Goal: Task Accomplishment & Management: Manage account settings

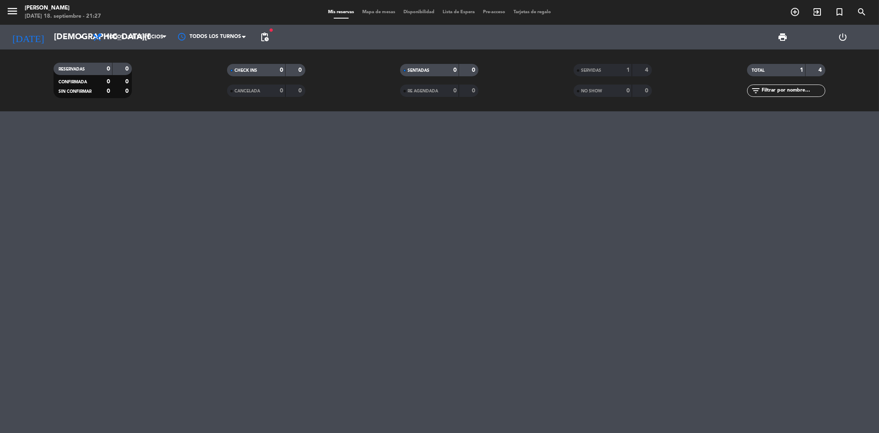
click at [588, 218] on div at bounding box center [439, 271] width 879 height 321
click at [262, 38] on span "pending_actions" at bounding box center [265, 37] width 10 height 10
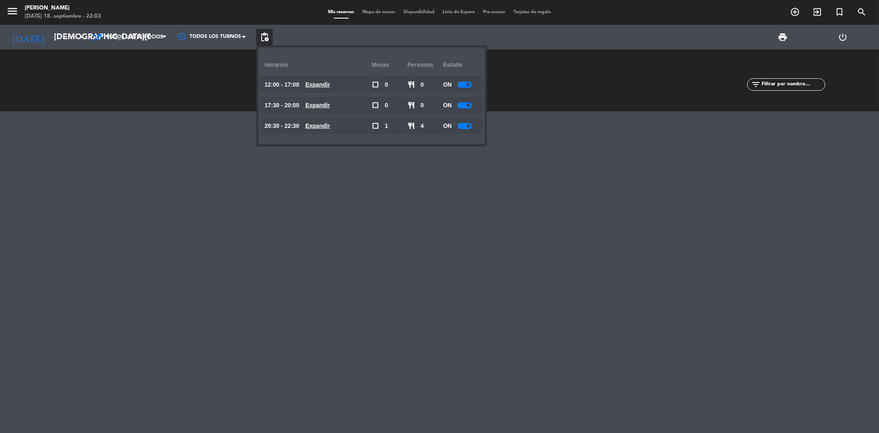
click at [330, 124] on u "Expandir" at bounding box center [317, 125] width 25 height 7
click at [470, 190] on div at bounding box center [467, 192] width 14 height 6
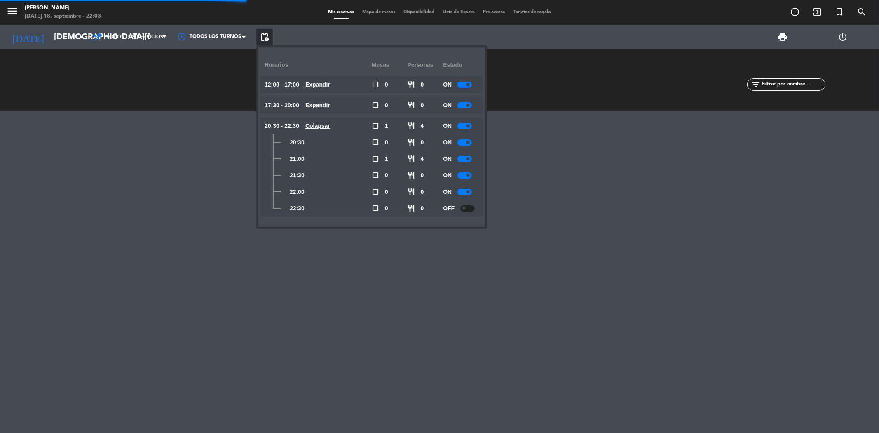
click at [331, 263] on div at bounding box center [439, 271] width 879 height 321
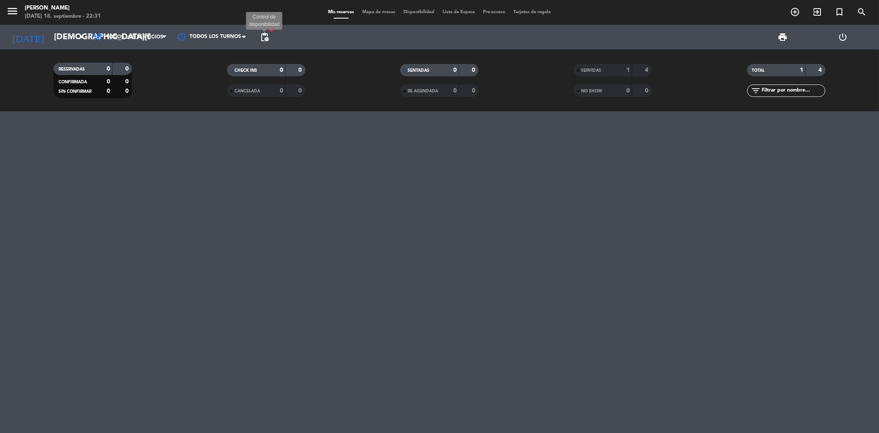
click at [264, 36] on span "pending_actions" at bounding box center [265, 37] width 10 height 10
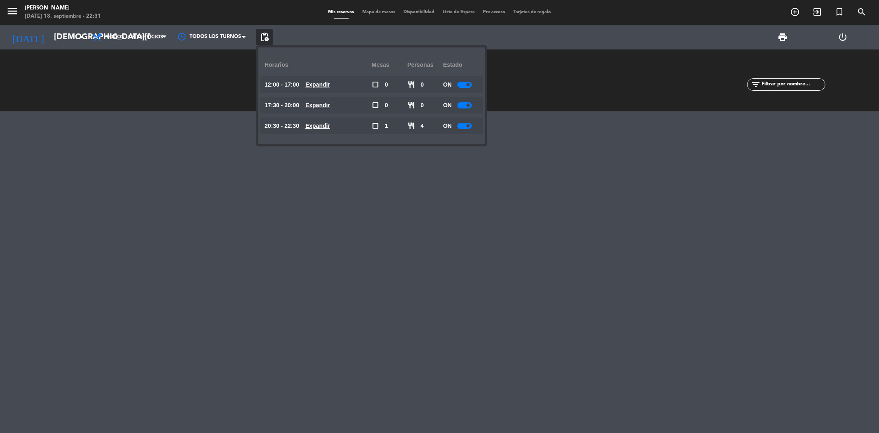
click at [323, 122] on u "Expandir" at bounding box center [317, 125] width 25 height 7
click at [470, 207] on div at bounding box center [467, 208] width 14 height 6
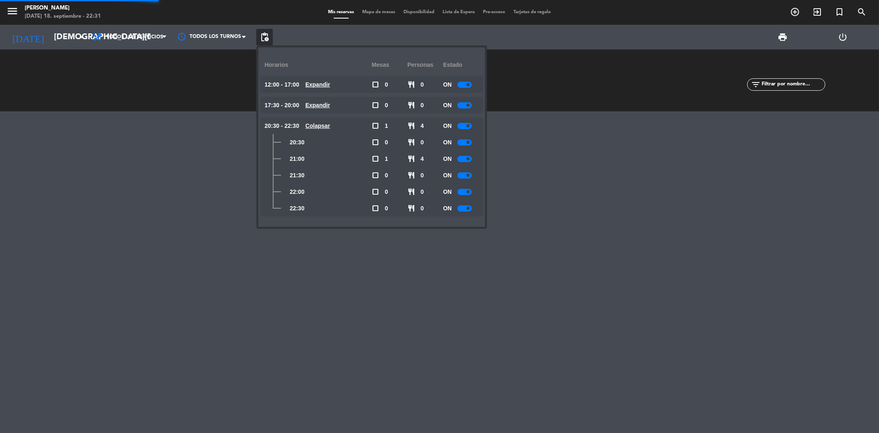
click at [356, 257] on div at bounding box center [439, 271] width 879 height 321
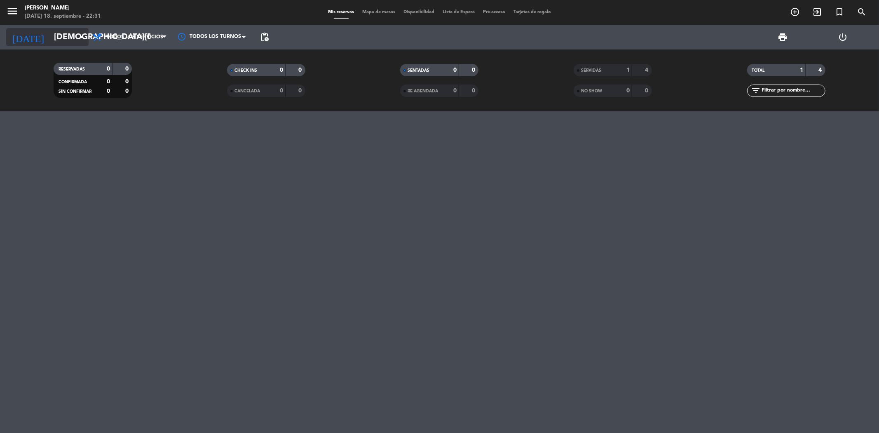
click at [82, 38] on icon "arrow_drop_down" at bounding box center [82, 37] width 10 height 10
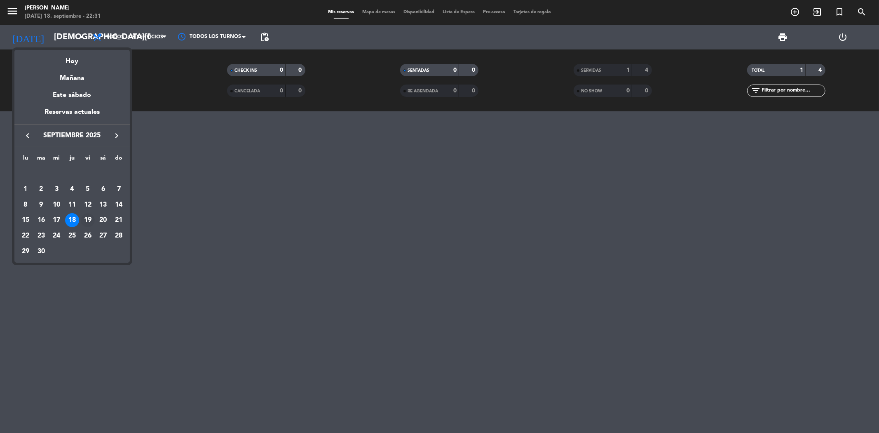
click at [87, 220] on div "19" at bounding box center [88, 220] width 14 height 14
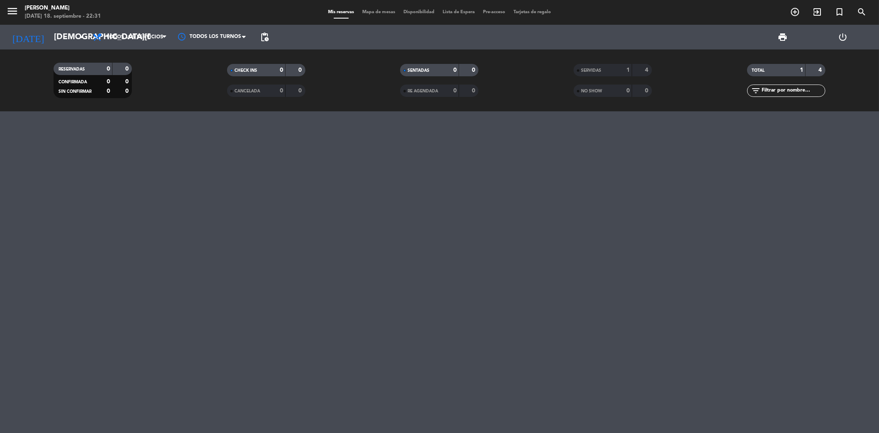
type input "[DATE]"
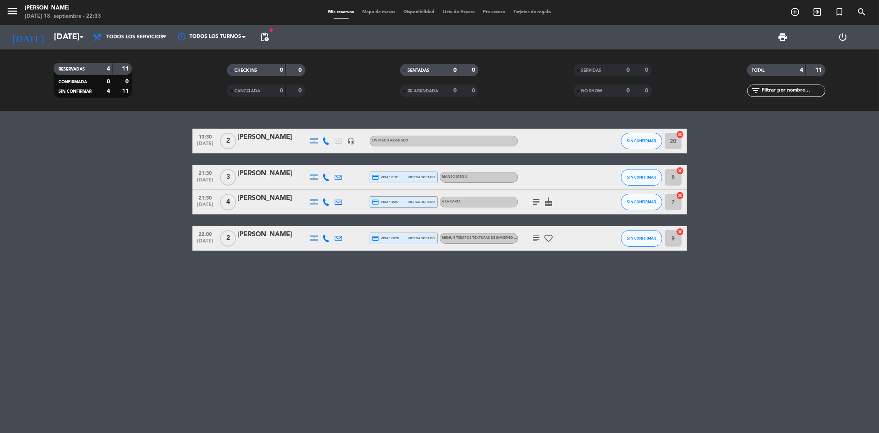
click at [538, 199] on icon "subject" at bounding box center [536, 202] width 10 height 10
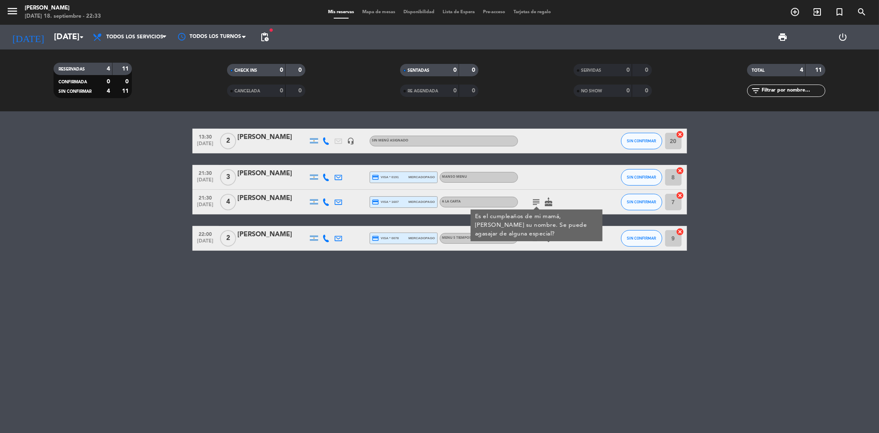
click at [485, 308] on div "13:30 [DATE] 2 [PERSON_NAME] headset_mic Sin menú asignado SIN CONFIRMAR 20 can…" at bounding box center [439, 271] width 879 height 321
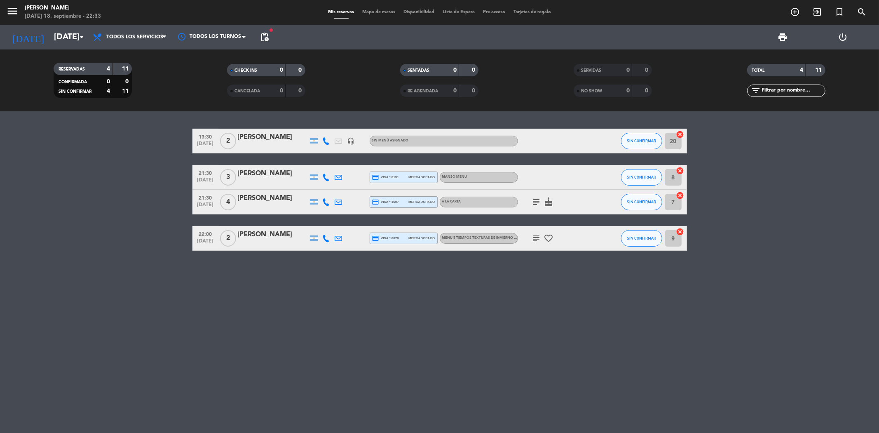
click at [534, 237] on icon "subject" at bounding box center [536, 238] width 10 height 10
click at [534, 238] on icon "subject" at bounding box center [536, 238] width 10 height 10
click at [432, 307] on div "13:30 [DATE] 2 [PERSON_NAME] headset_mic Sin menú asignado SIN CONFIRMAR 20 can…" at bounding box center [439, 271] width 879 height 321
click at [325, 179] on icon at bounding box center [326, 176] width 7 height 7
click at [325, 274] on div "13:30 [DATE] 2 [PERSON_NAME] headset_mic Sin menú asignado SIN CONFIRMAR 20 can…" at bounding box center [439, 271] width 879 height 321
